Goal: Task Accomplishment & Management: Manage account settings

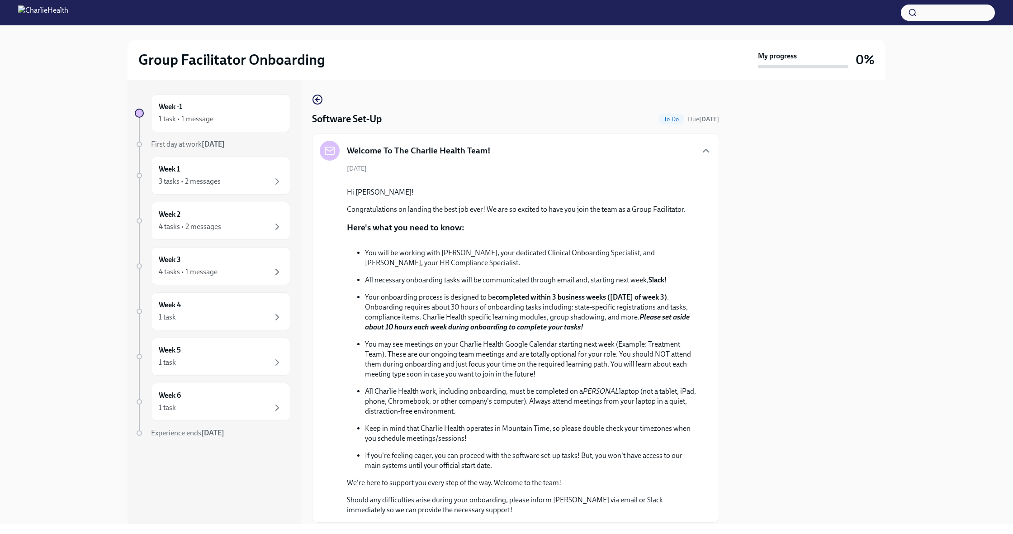
scroll to position [256, 0]
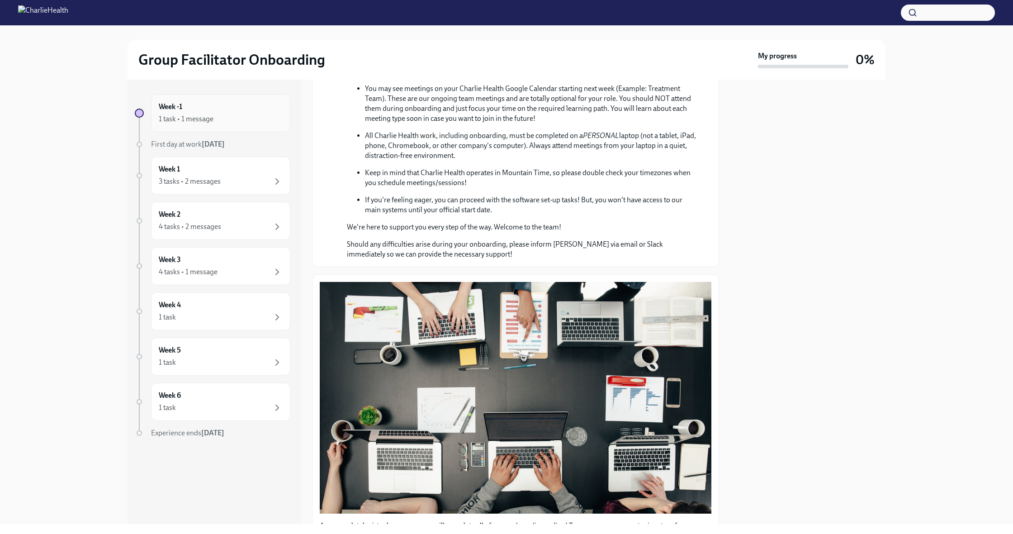
click at [272, 105] on div "Week -1 1 task • 1 message" at bounding box center [221, 113] width 124 height 23
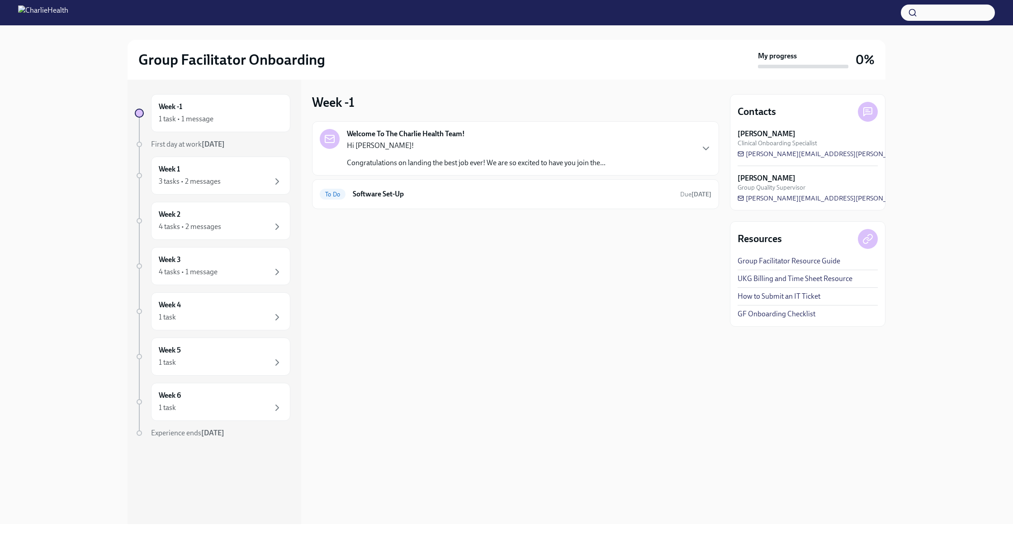
click at [431, 145] on p "Hi Katherine!" at bounding box center [476, 146] width 259 height 10
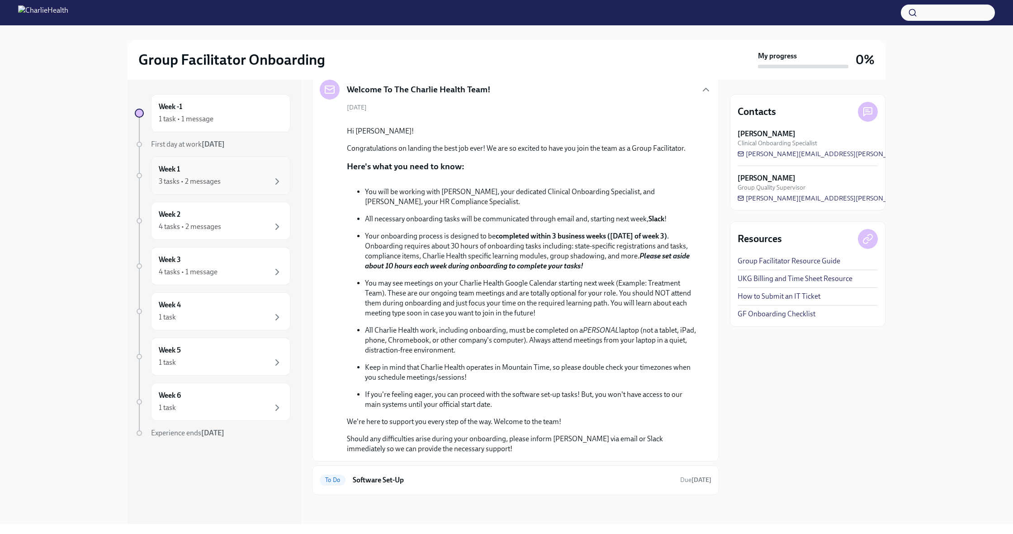
click at [246, 184] on div "3 tasks • 2 messages" at bounding box center [221, 181] width 124 height 11
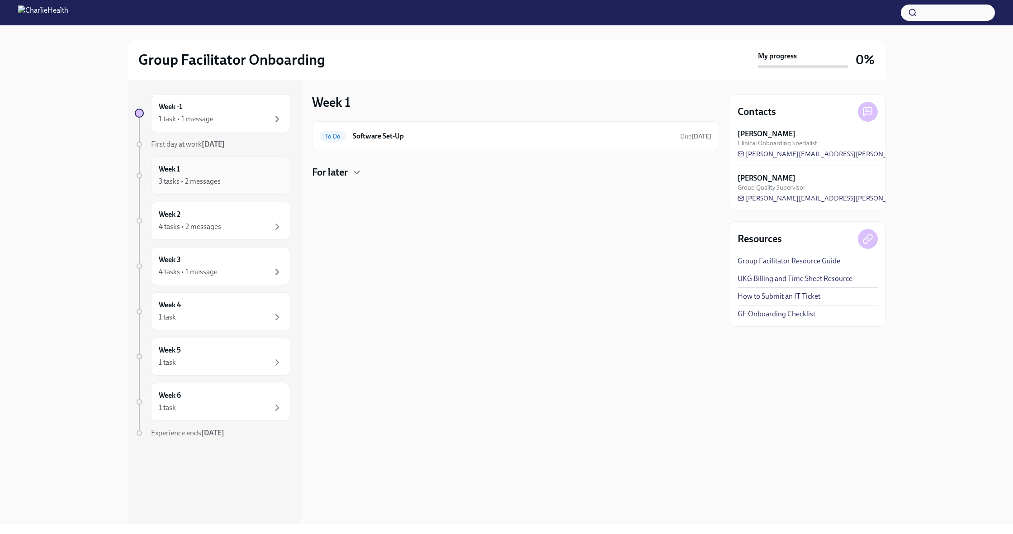
click at [248, 174] on div "Week 1 3 tasks • 2 messages" at bounding box center [221, 175] width 124 height 23
click at [240, 121] on div "1 task • 1 message" at bounding box center [221, 119] width 124 height 11
